Goal: Transaction & Acquisition: Purchase product/service

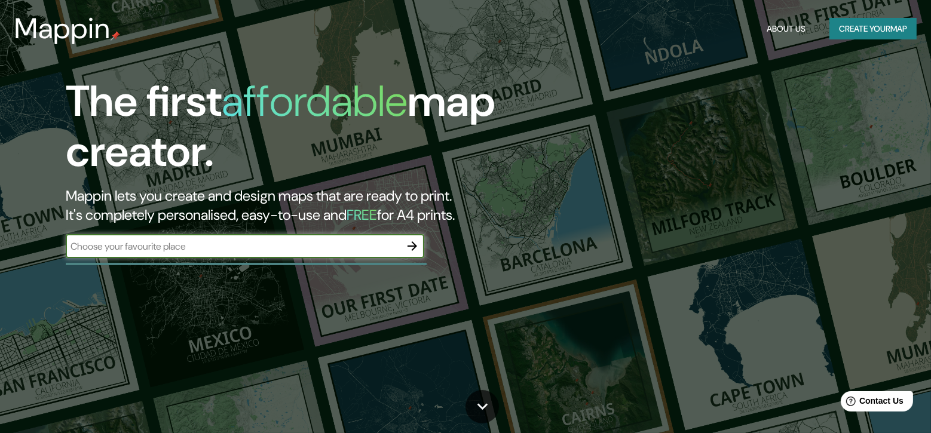
click at [188, 249] on input "text" at bounding box center [233, 247] width 335 height 14
type input "bogota [GEOGRAPHIC_DATA]"
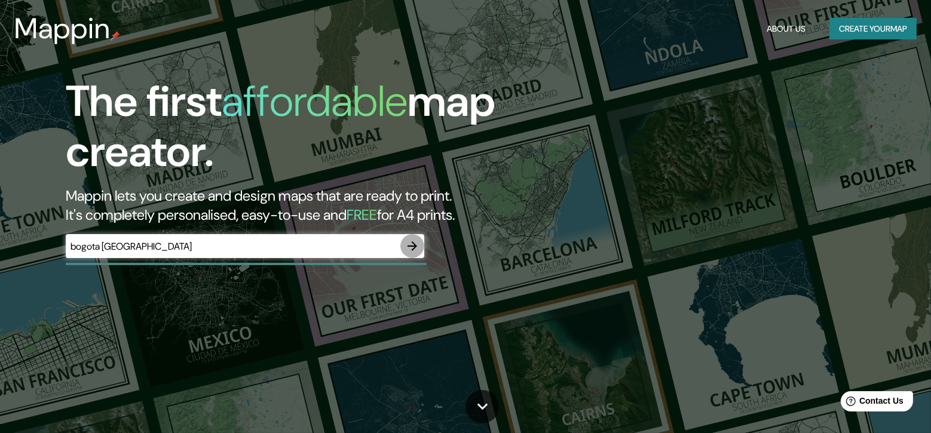
click at [415, 241] on icon "button" at bounding box center [412, 246] width 14 height 14
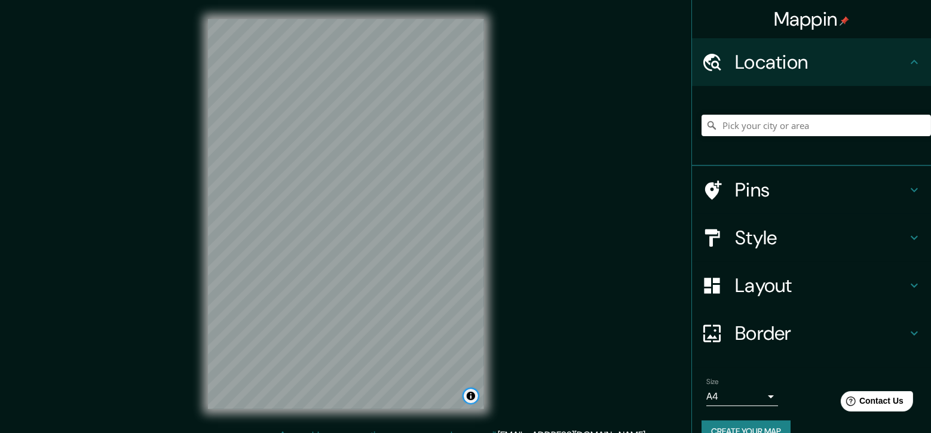
click at [471, 393] on button "Toggle attribution" at bounding box center [471, 396] width 14 height 14
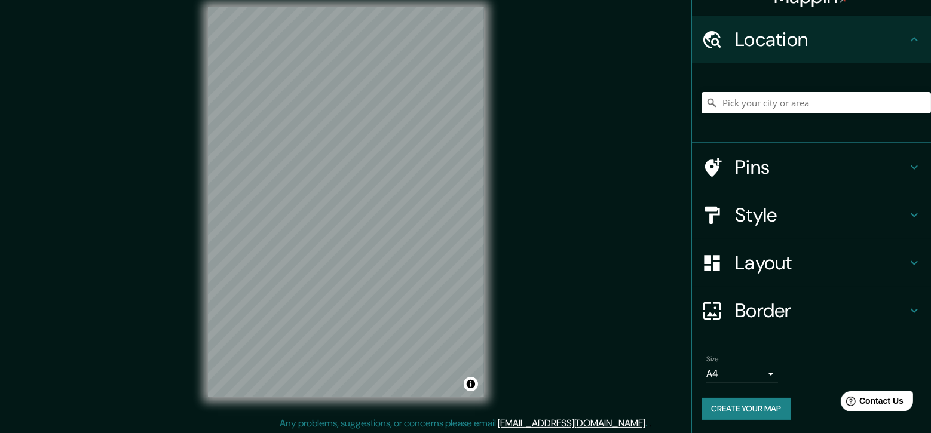
scroll to position [14, 0]
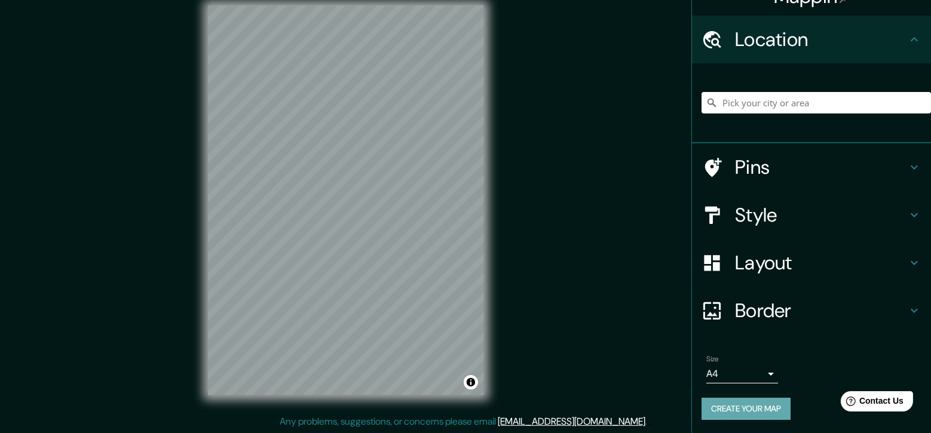
click at [755, 408] on button "Create your map" at bounding box center [746, 409] width 89 height 22
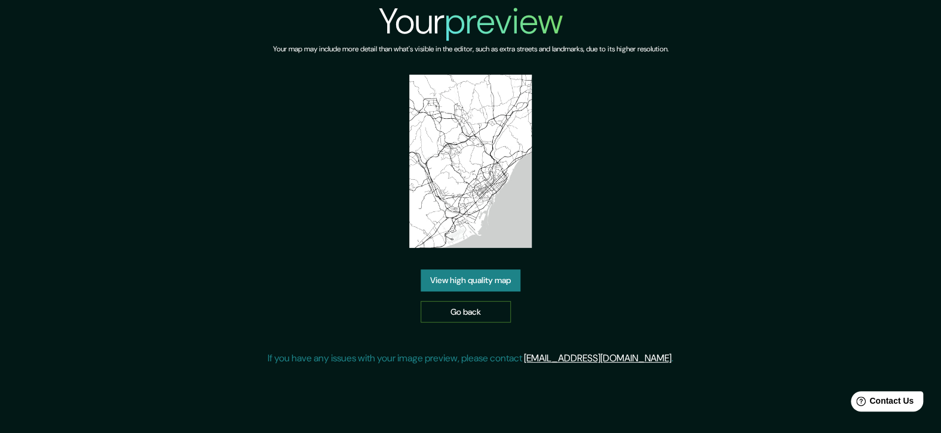
click at [494, 311] on link "Go back" at bounding box center [466, 312] width 90 height 22
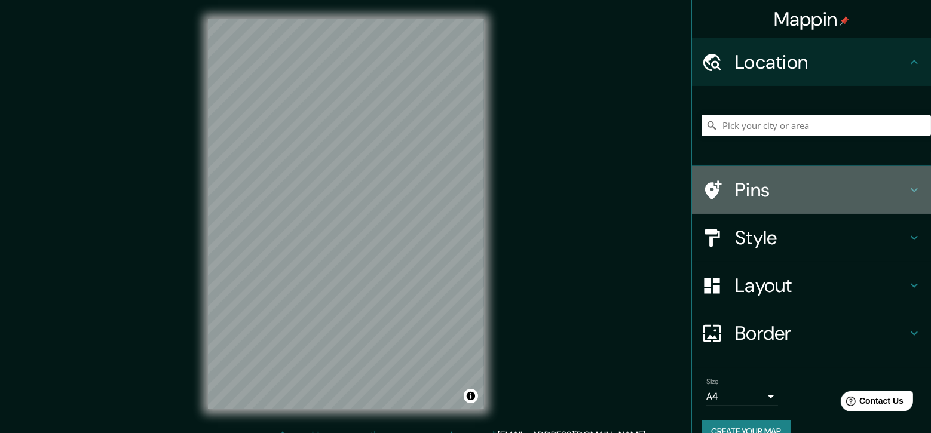
click at [763, 186] on h4 "Pins" at bounding box center [821, 190] width 172 height 24
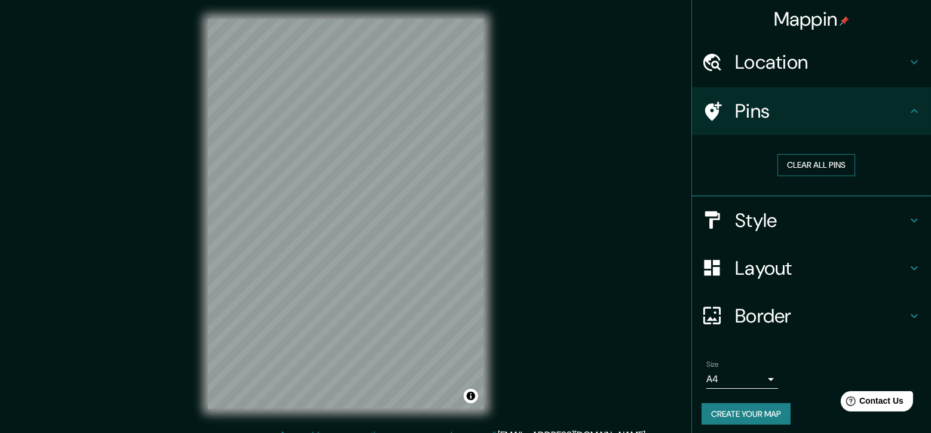
click at [805, 169] on button "Clear all pins" at bounding box center [817, 165] width 78 height 22
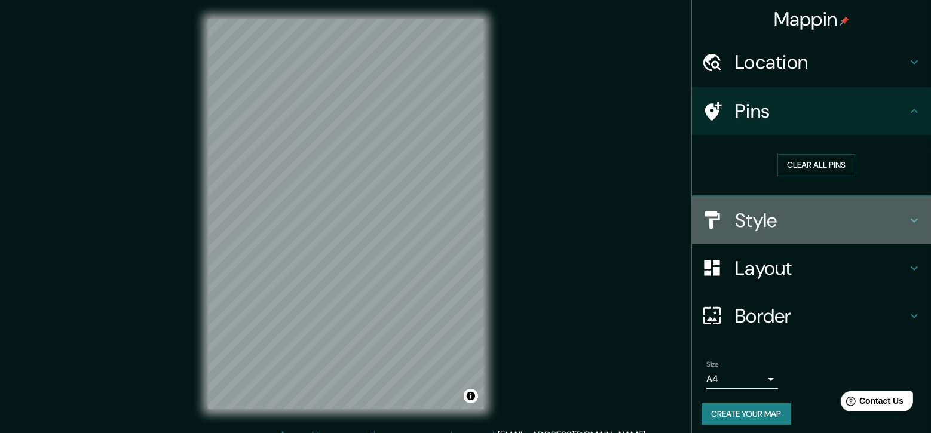
click at [814, 212] on h4 "Style" at bounding box center [821, 221] width 172 height 24
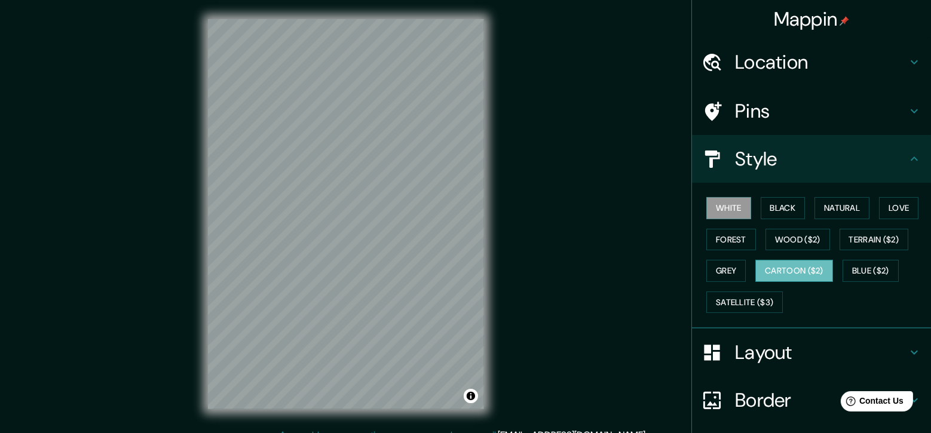
click at [804, 275] on button "Cartoon ($2)" at bounding box center [795, 271] width 78 height 22
click at [751, 302] on button "Satellite ($3)" at bounding box center [745, 303] width 77 height 22
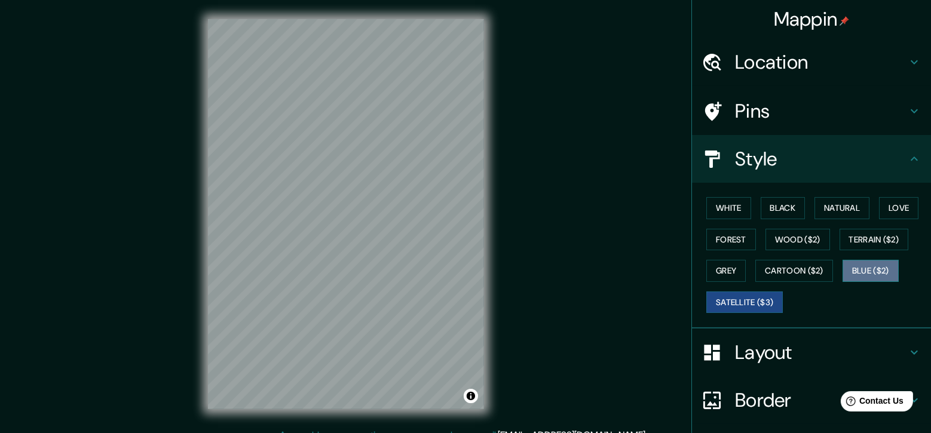
click at [852, 276] on button "Blue ($2)" at bounding box center [871, 271] width 56 height 22
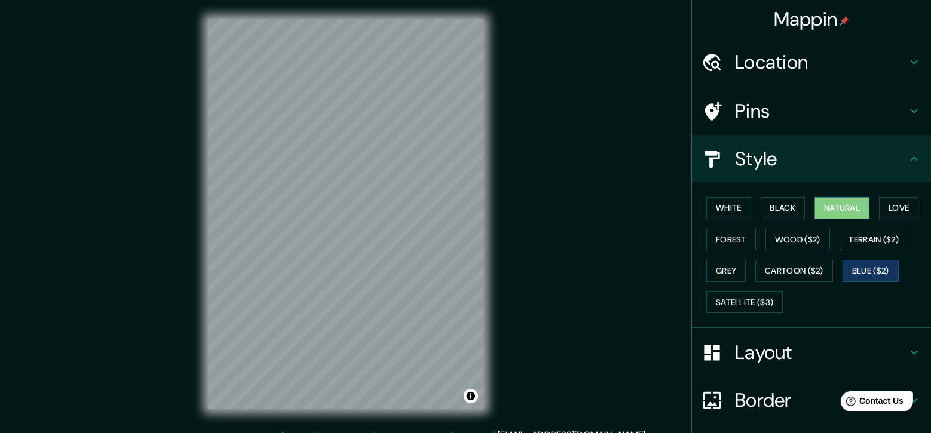
click at [834, 210] on button "Natural" at bounding box center [842, 208] width 55 height 22
click at [891, 210] on button "Love" at bounding box center [898, 208] width 39 height 22
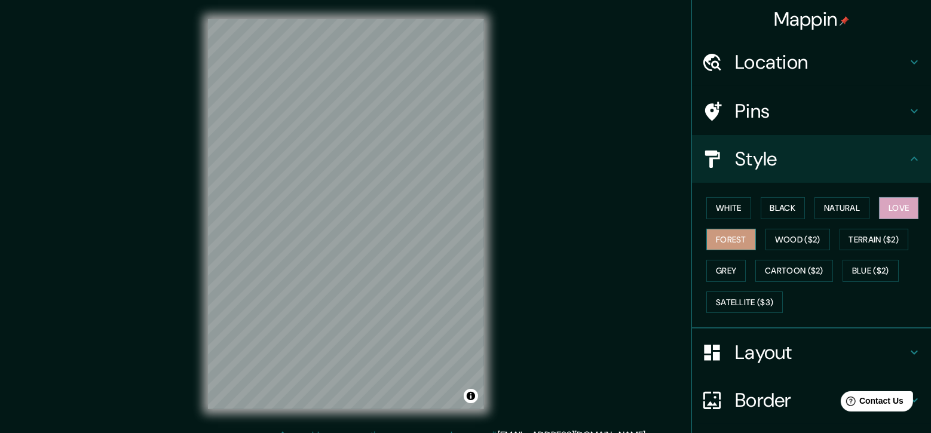
click at [713, 240] on button "Forest" at bounding box center [732, 240] width 50 height 22
click at [714, 203] on button "White" at bounding box center [729, 208] width 45 height 22
